Goal: Information Seeking & Learning: Learn about a topic

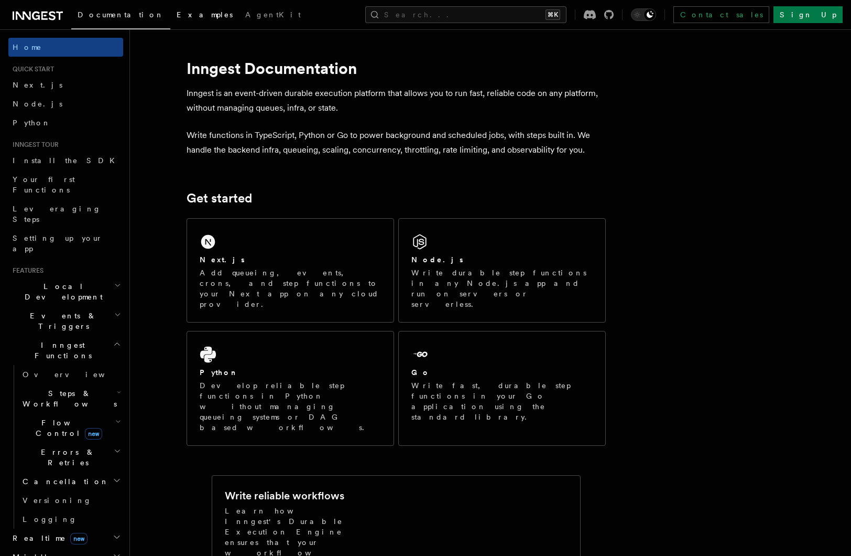
click at [170, 25] on link "Examples" at bounding box center [204, 15] width 69 height 25
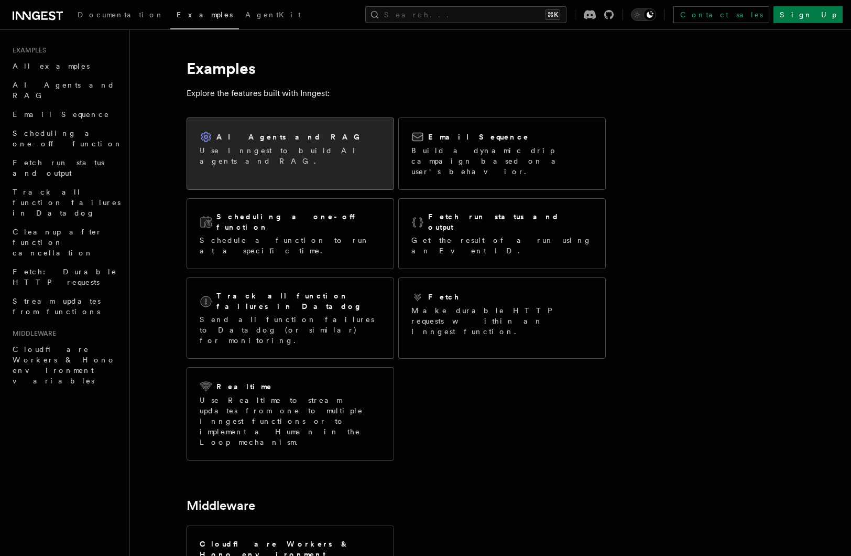
click at [231, 142] on div "AI Agents and RAG" at bounding box center [290, 137] width 181 height 13
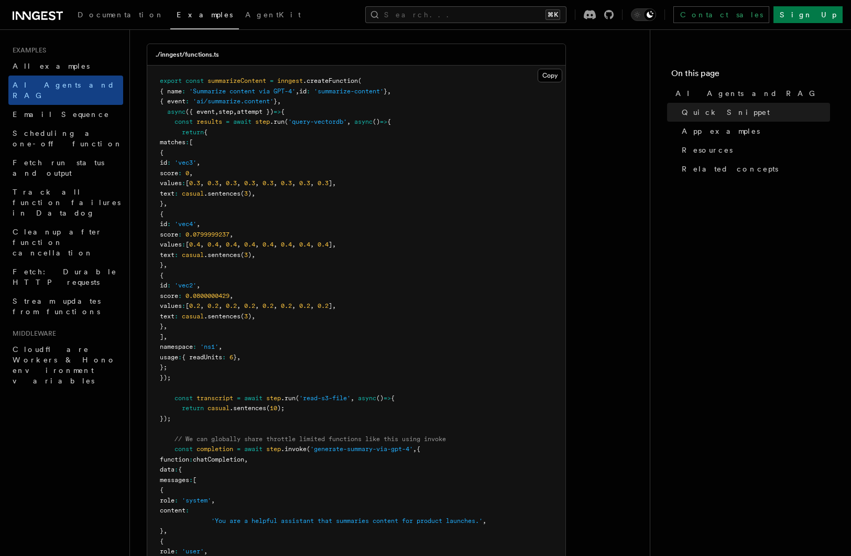
scroll to position [618, 0]
